Goal: Use online tool/utility: Use online tool/utility

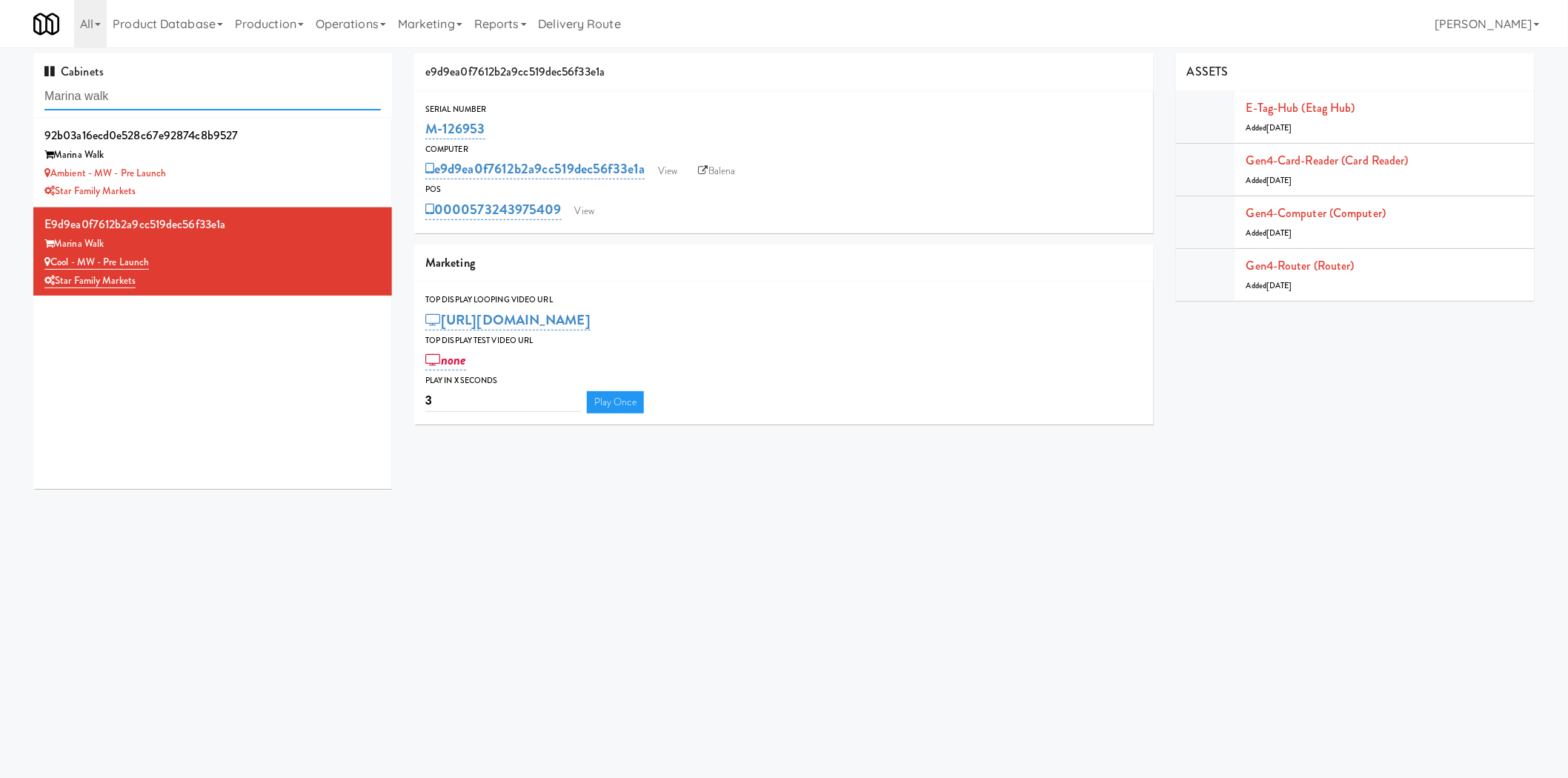
click at [186, 83] on input "Marina walk" at bounding box center [212, 96] width 336 height 28
type input "park on"
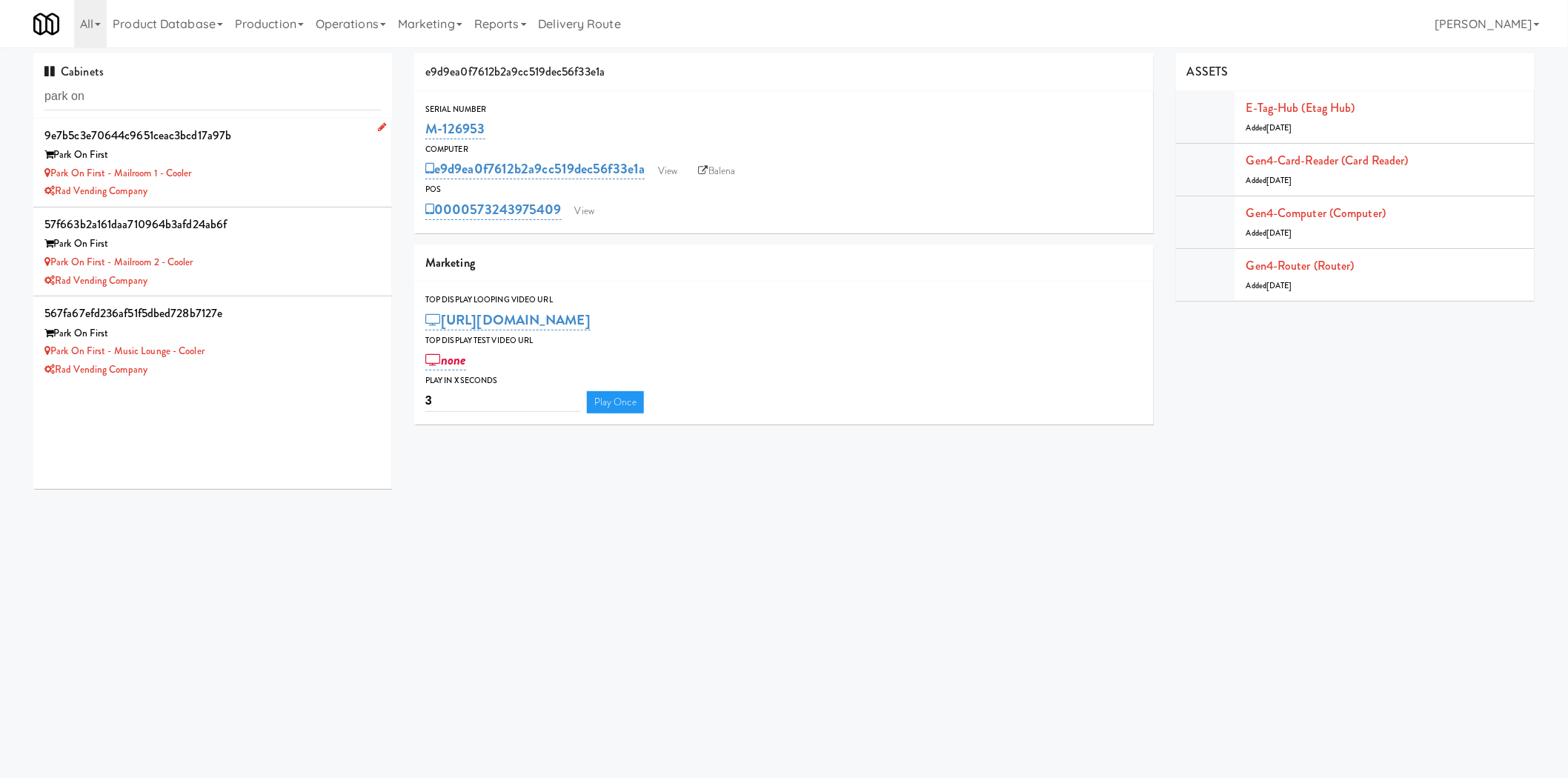
click at [253, 193] on div "Rad Vending Company" at bounding box center [212, 191] width 336 height 18
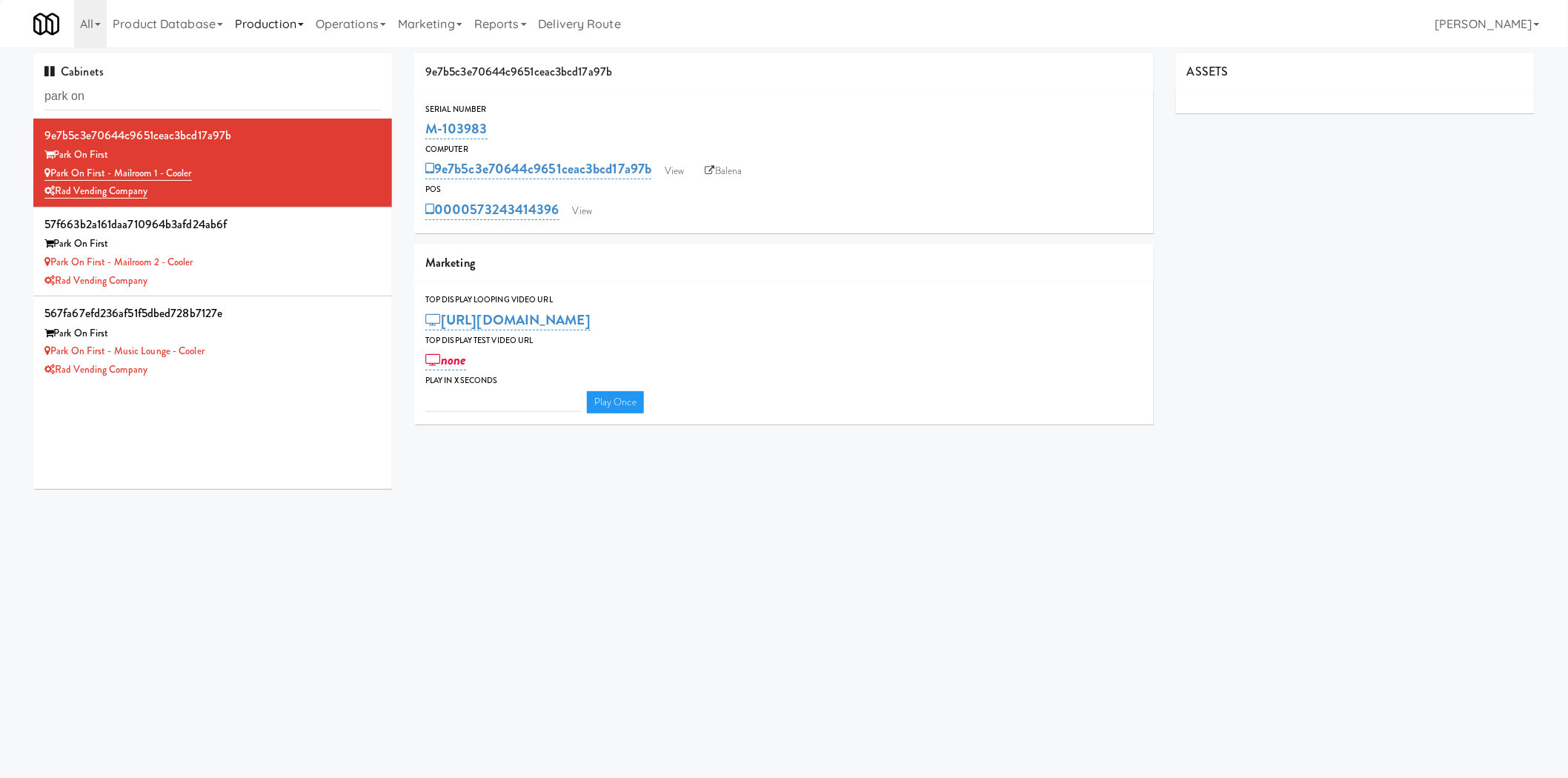
type input "3"
click at [576, 206] on link "View" at bounding box center [582, 210] width 34 height 22
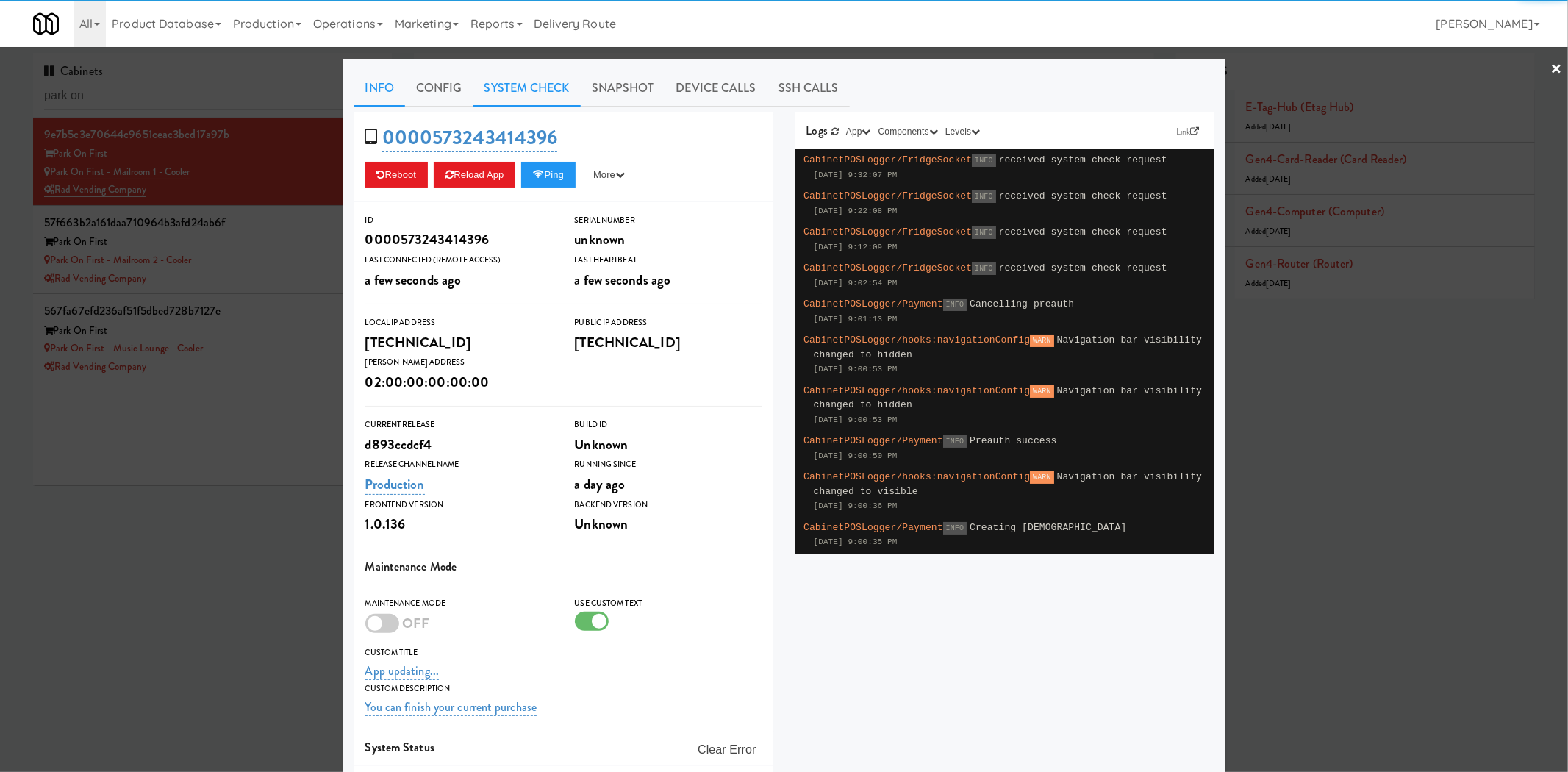
click at [493, 98] on link "System Check" at bounding box center [527, 88] width 108 height 37
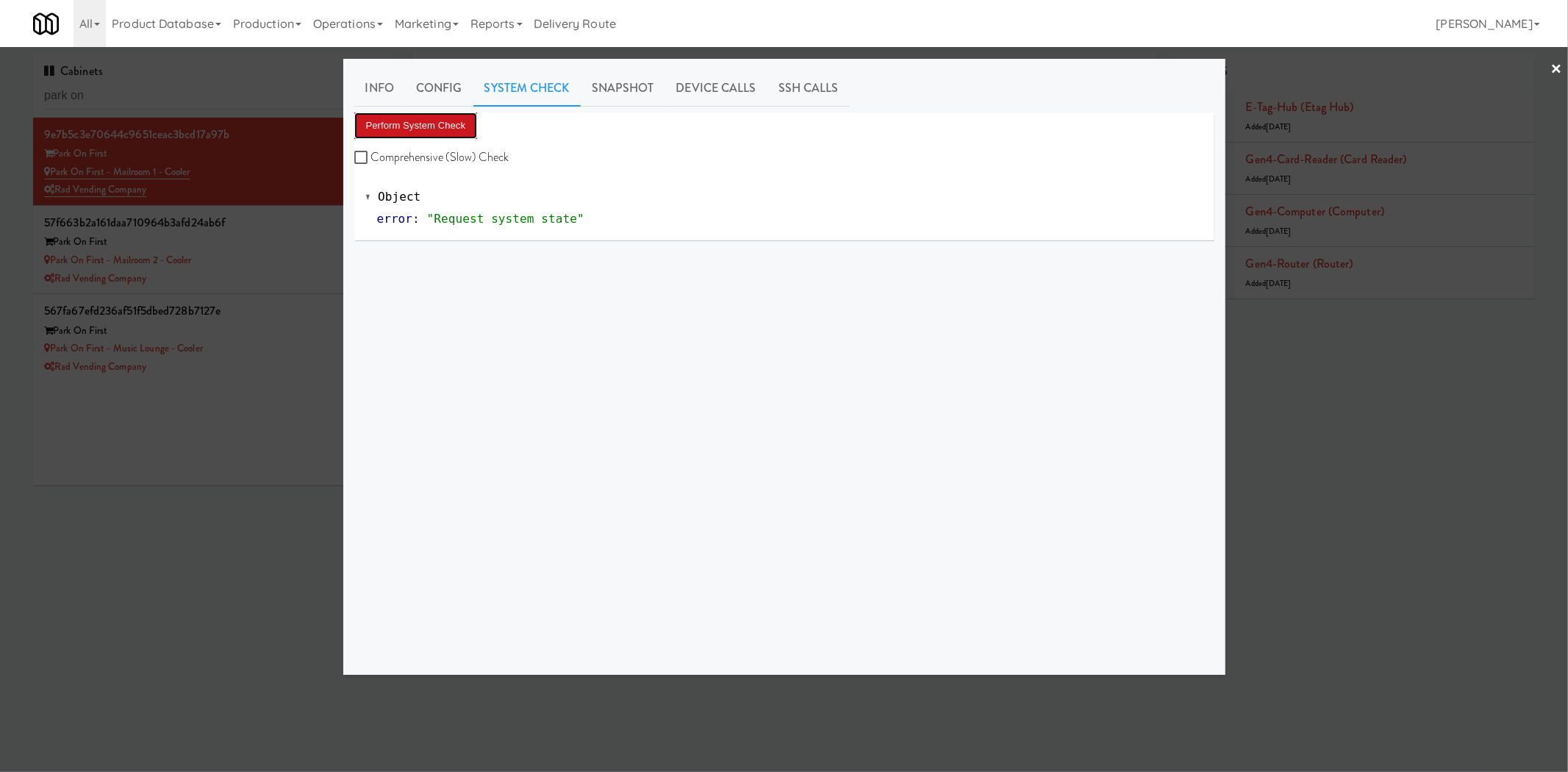
click at [432, 132] on button "Perform System Check" at bounding box center [416, 126] width 124 height 27
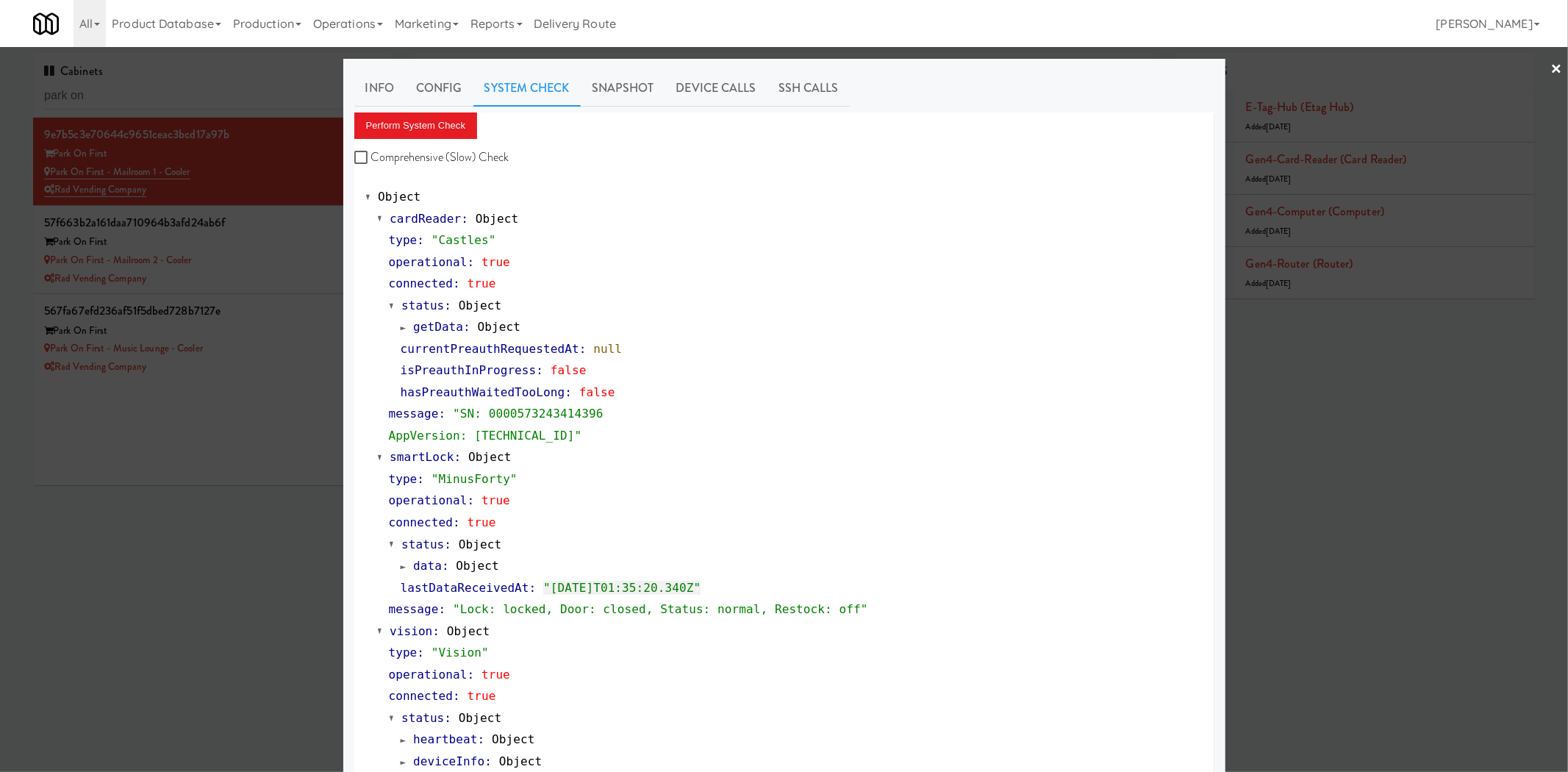
click at [270, 434] on div at bounding box center [784, 386] width 1568 height 772
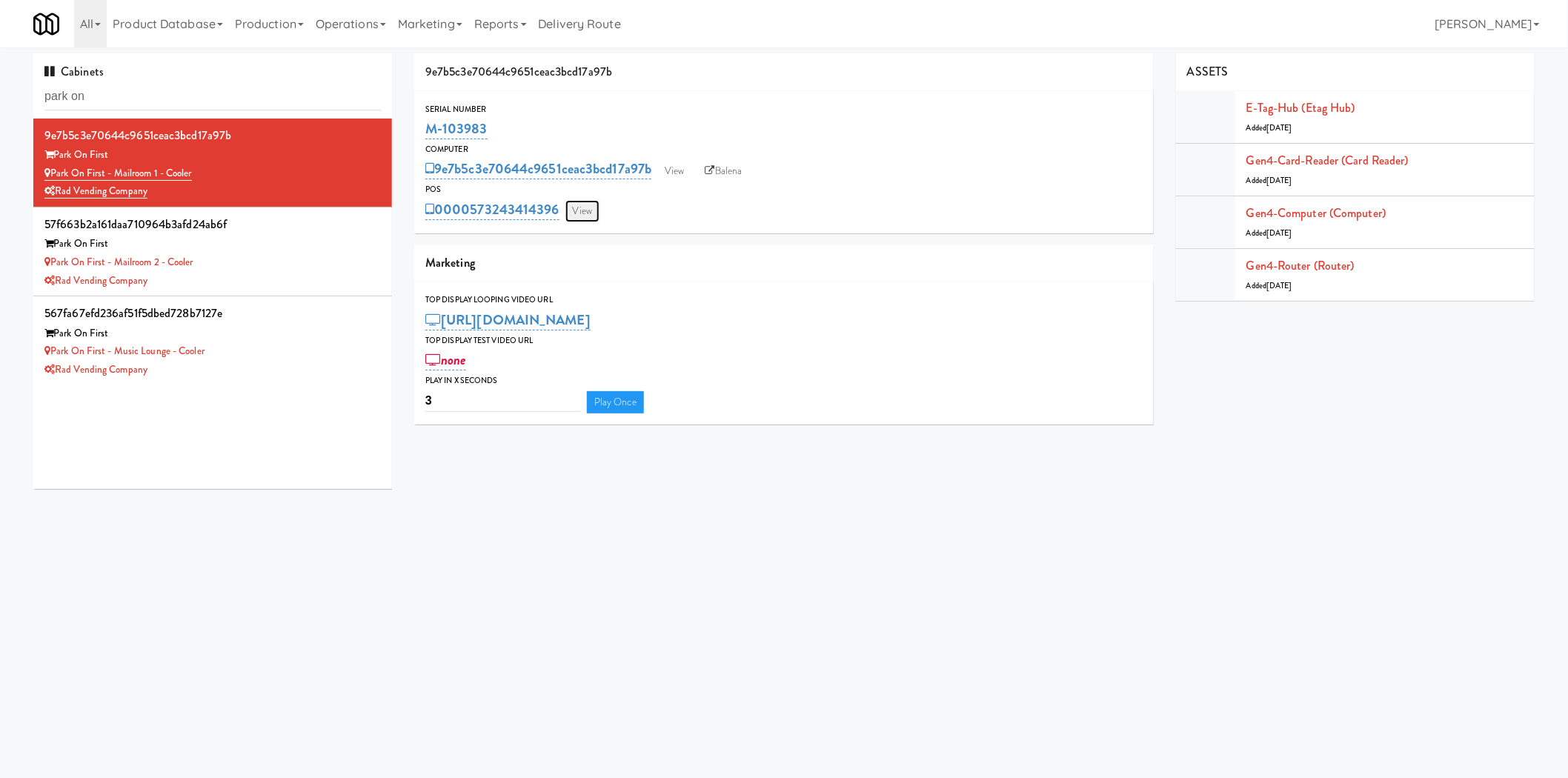
click at [579, 212] on link "View" at bounding box center [582, 210] width 34 height 22
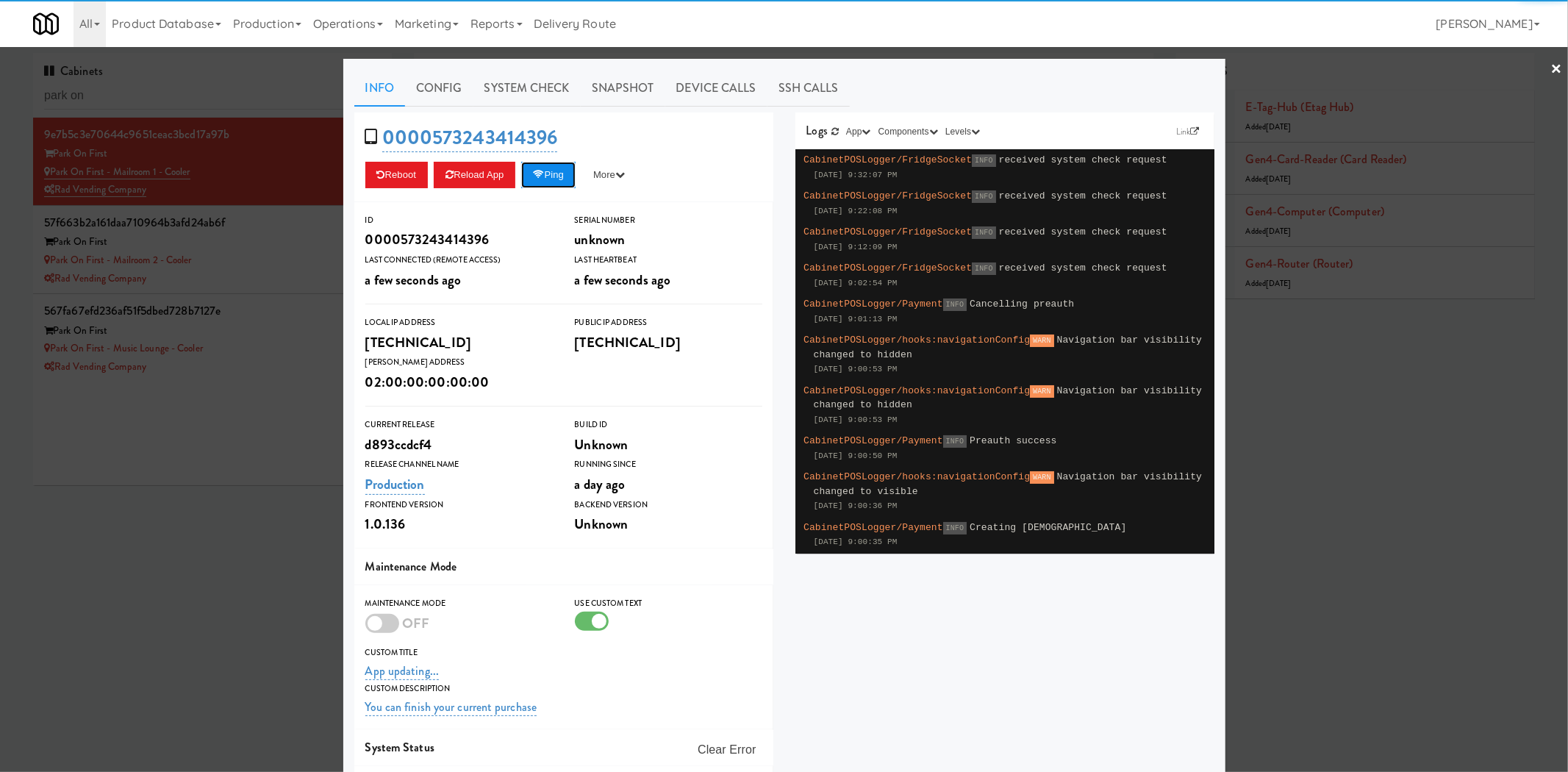
click at [556, 171] on button "Ping" at bounding box center [548, 175] width 54 height 27
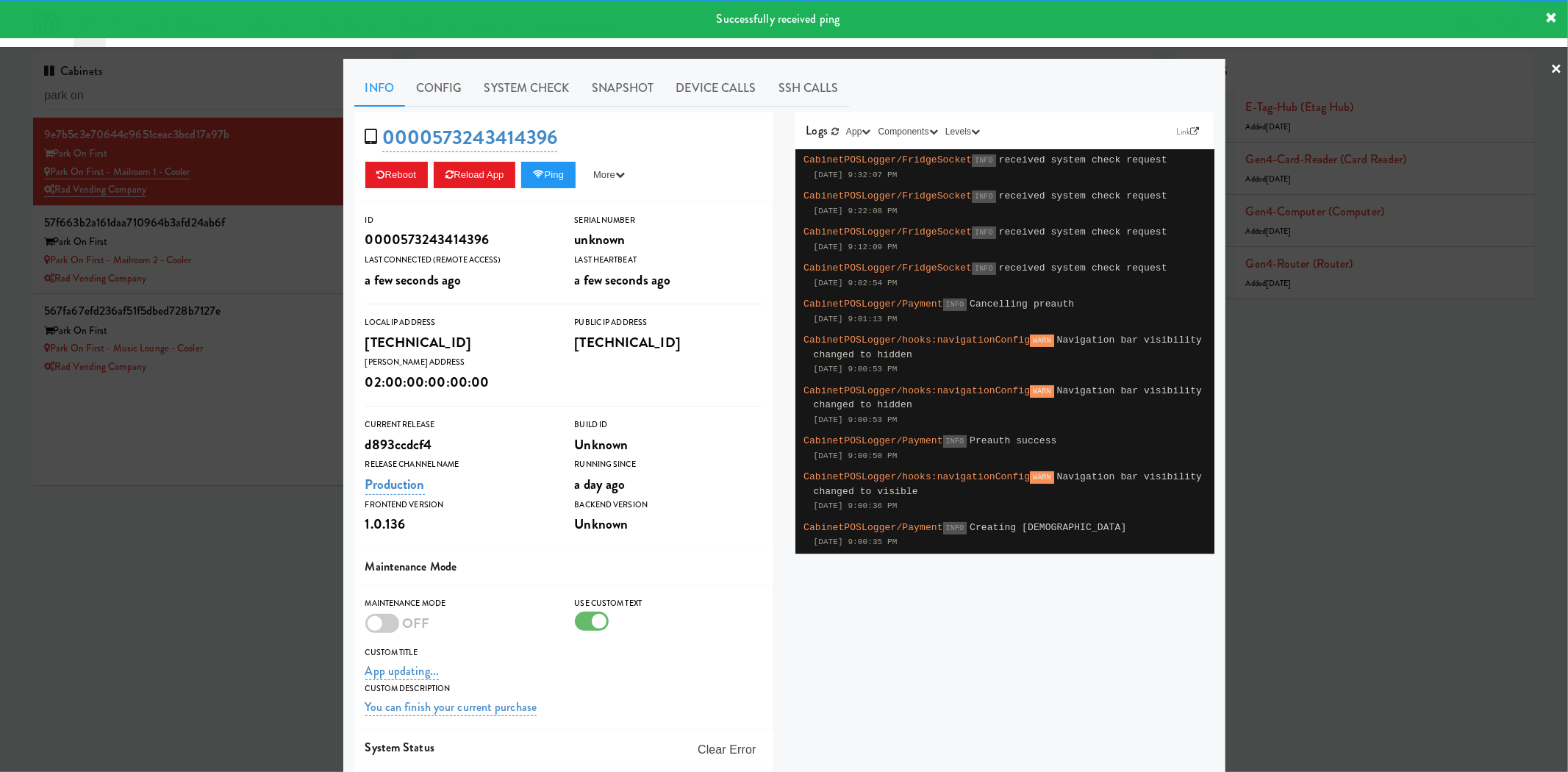
click at [281, 274] on div at bounding box center [784, 386] width 1568 height 772
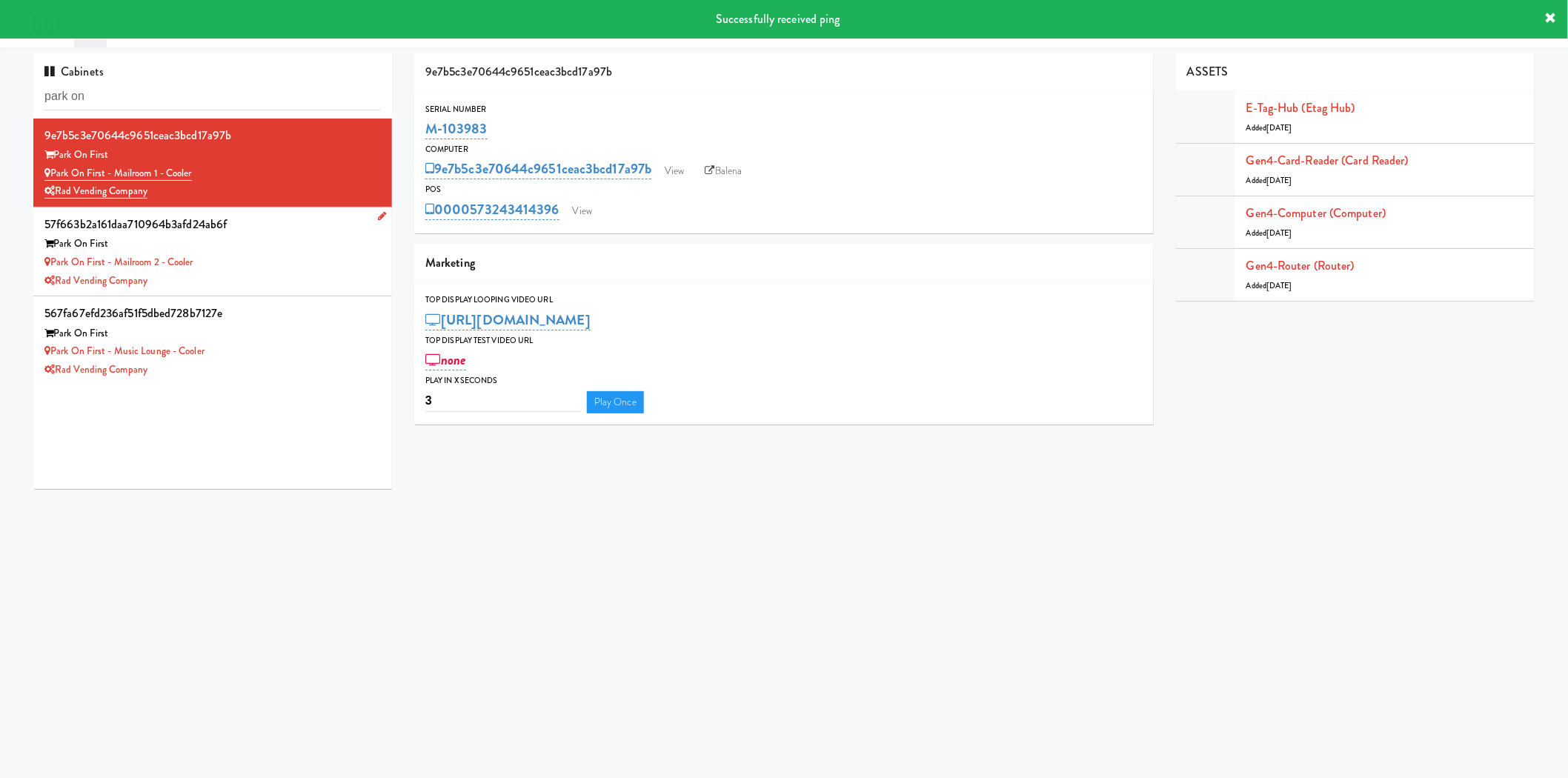
click at [295, 278] on div "Rad Vending Company" at bounding box center [212, 280] width 336 height 18
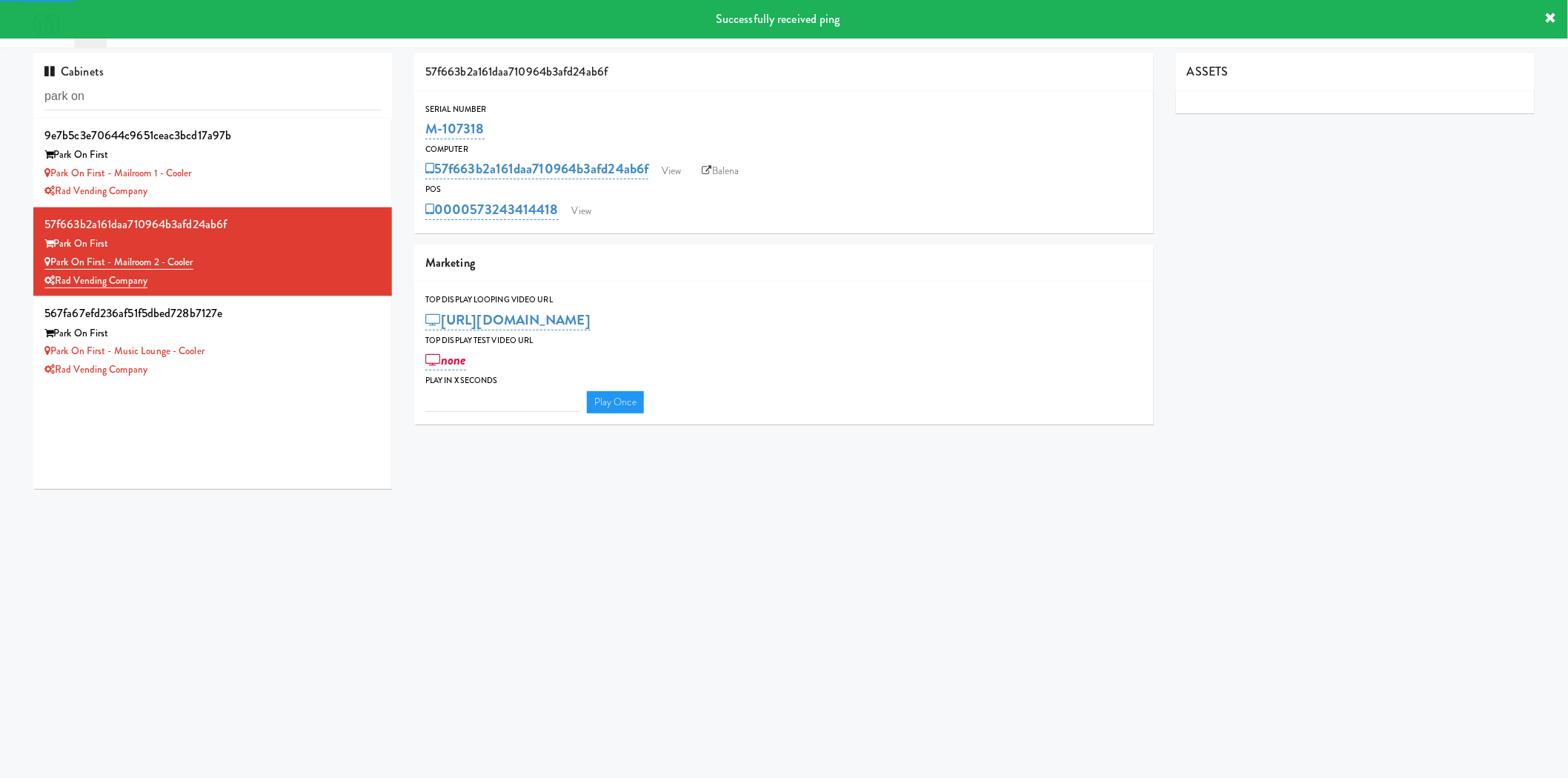
type input "3"
click at [591, 204] on link "View" at bounding box center [581, 210] width 34 height 22
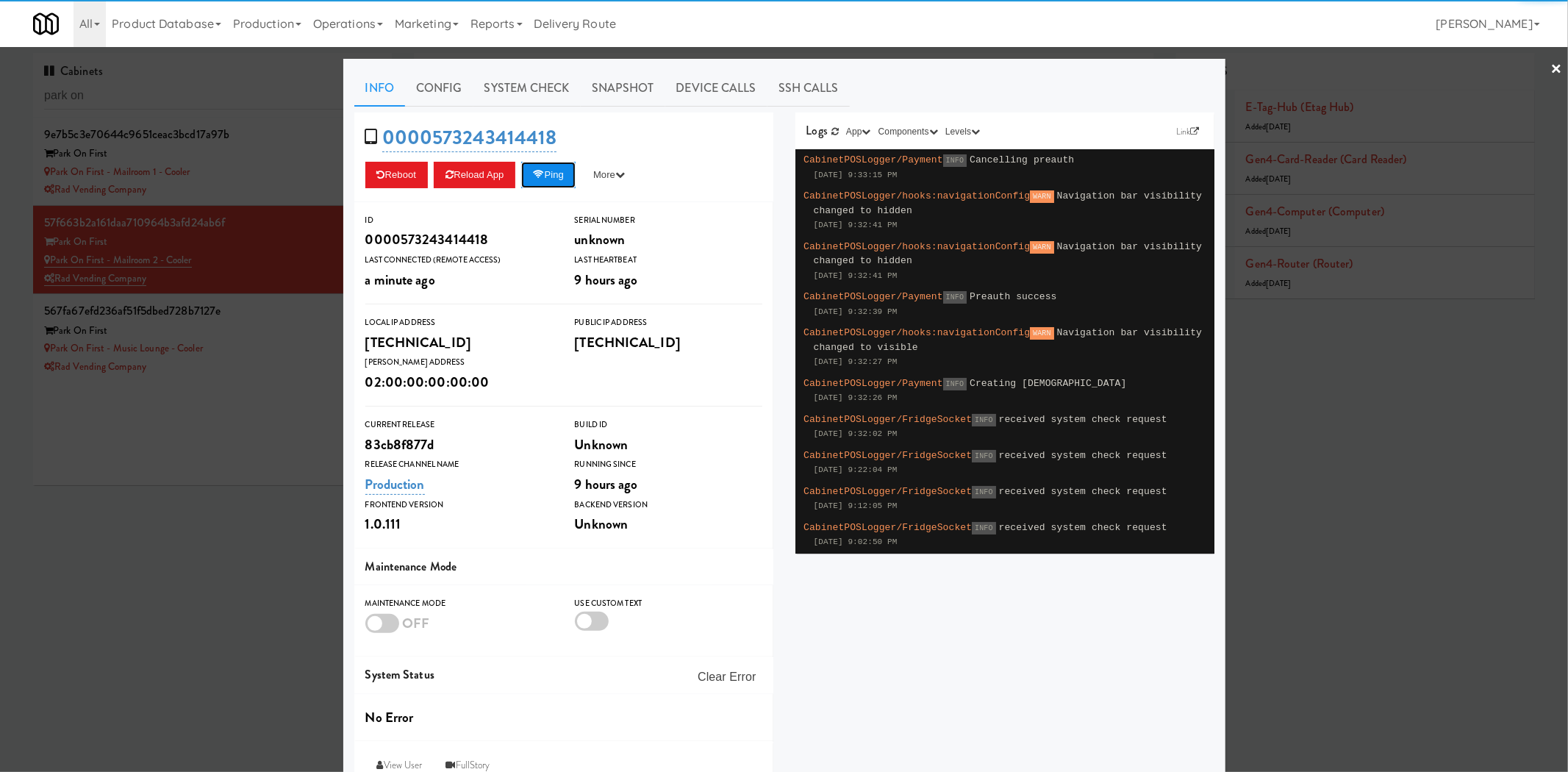
click at [557, 173] on button "Ping" at bounding box center [548, 175] width 54 height 27
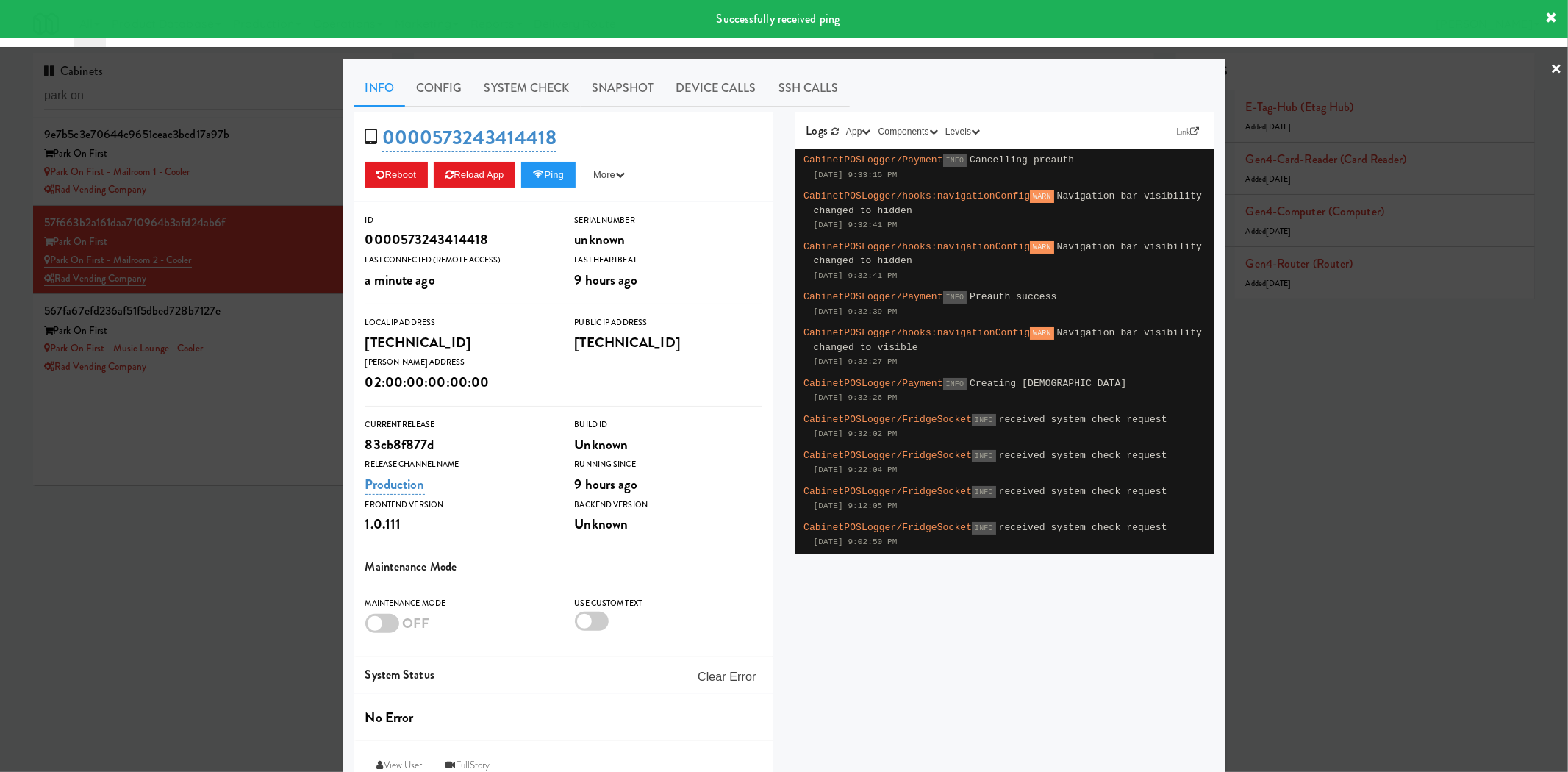
click at [271, 412] on div at bounding box center [784, 386] width 1568 height 772
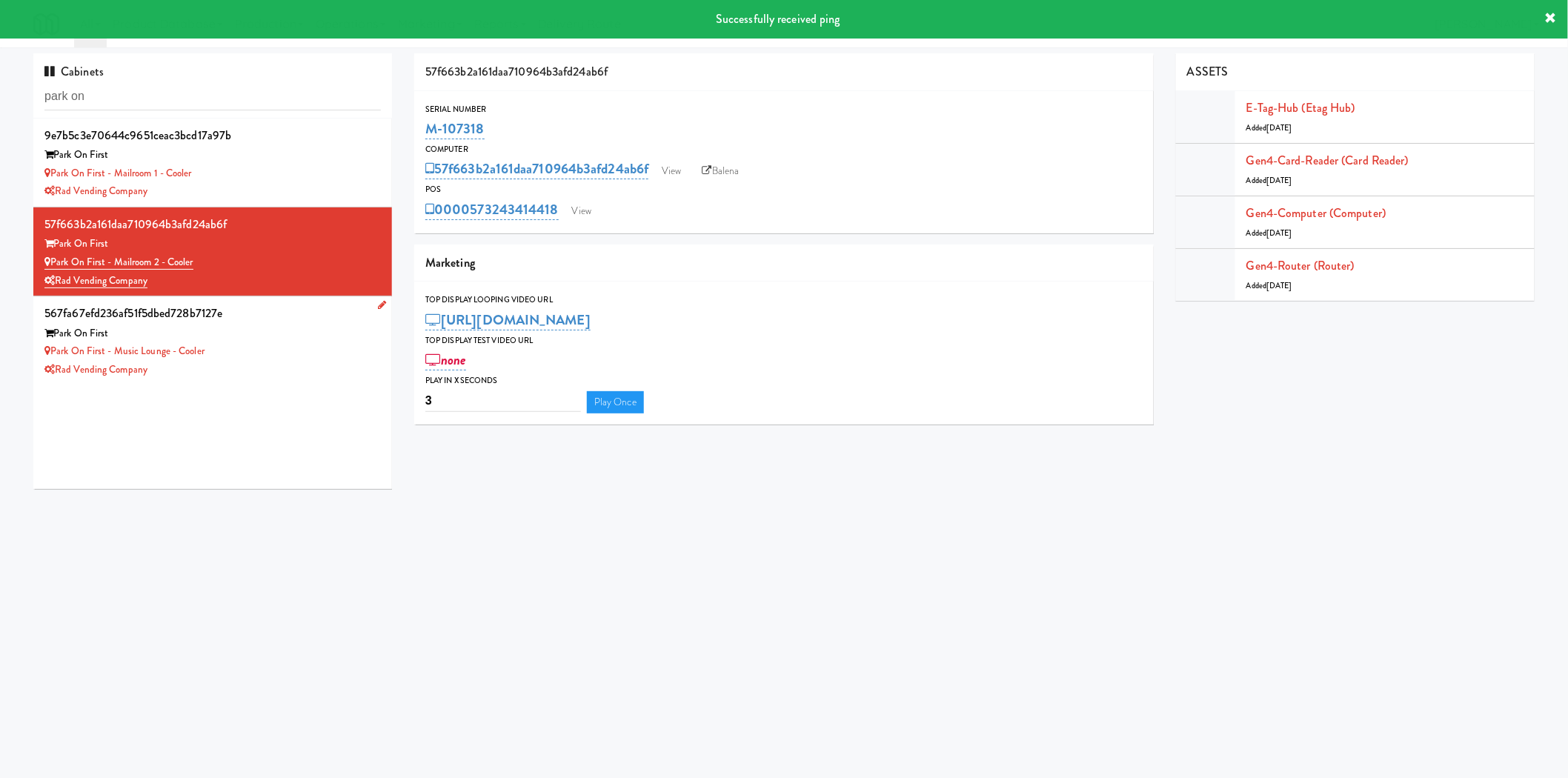
click at [277, 364] on div "Rad Vending Company" at bounding box center [212, 370] width 336 height 18
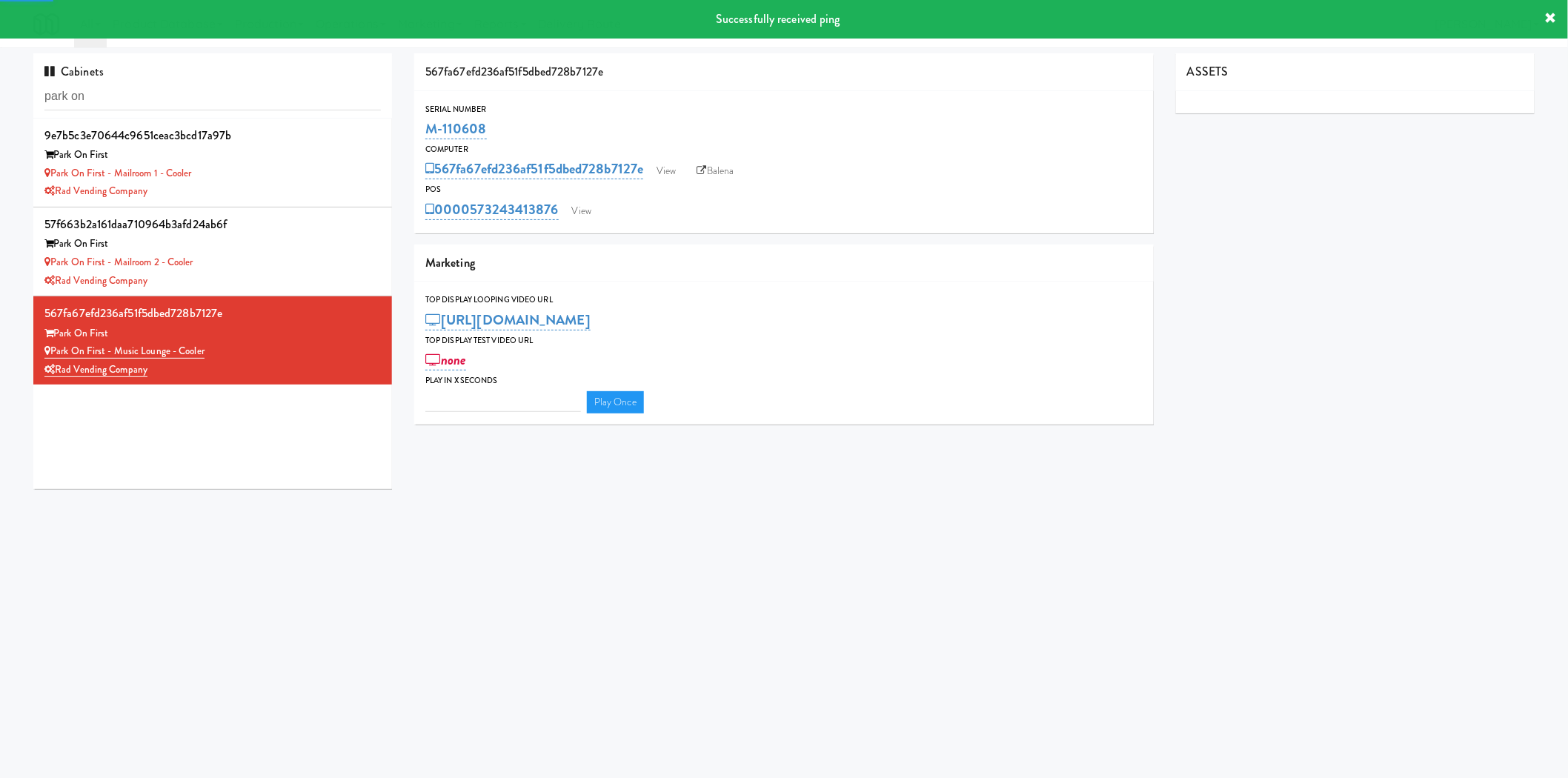
type input "3"
click at [575, 215] on link "View" at bounding box center [581, 210] width 34 height 22
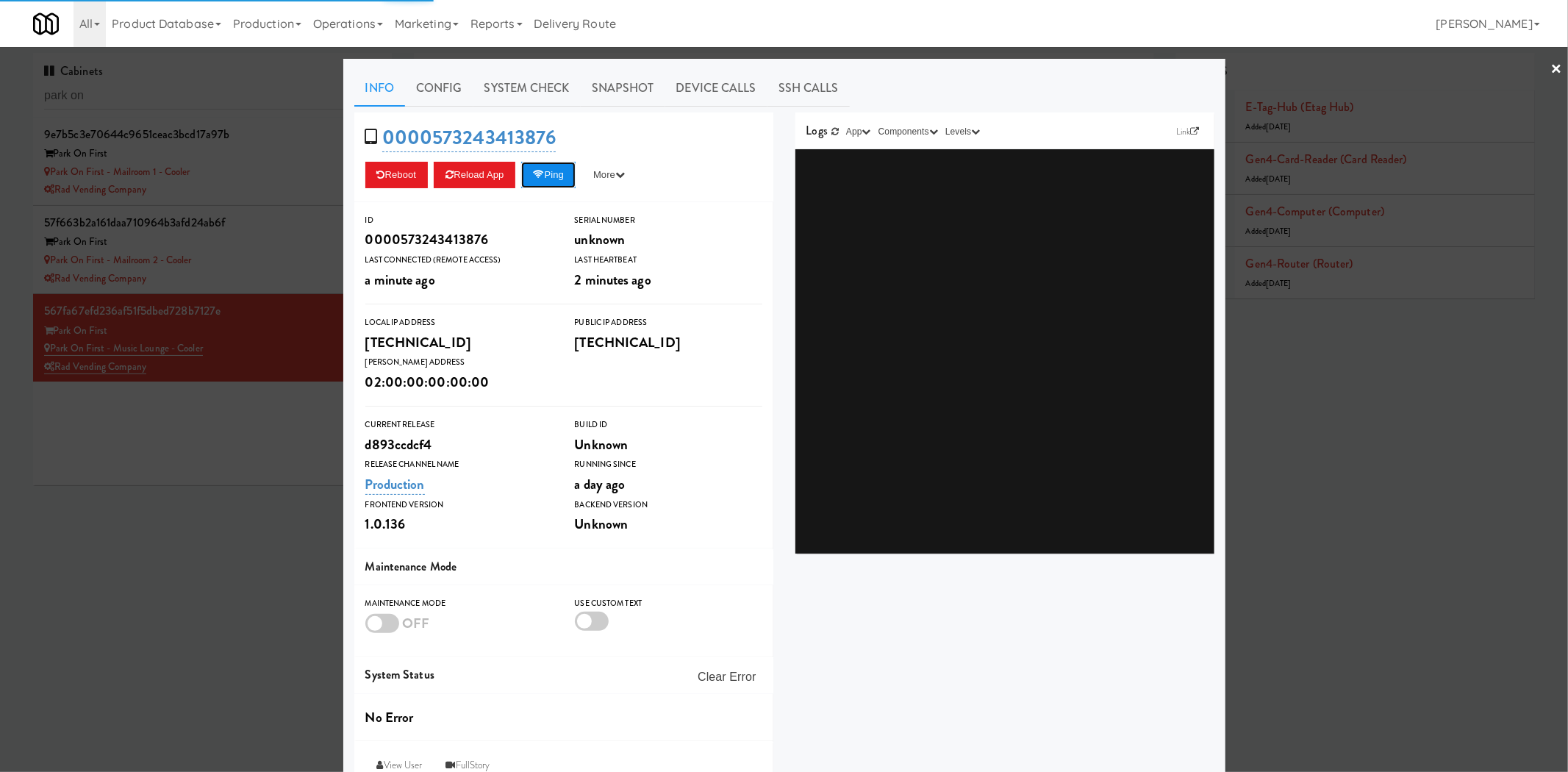
click at [547, 170] on button "Ping" at bounding box center [548, 175] width 54 height 27
